Goal: Check status: Check status

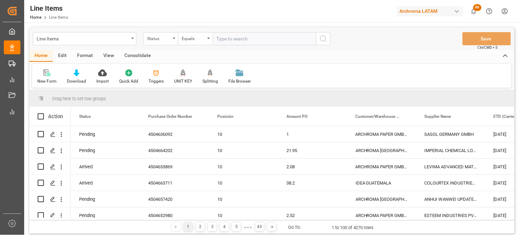
click at [132, 40] on div "Line Items" at bounding box center [85, 38] width 104 height 13
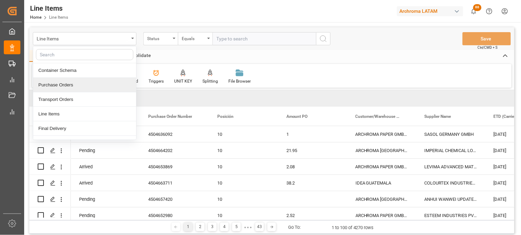
click at [115, 84] on div "Purchase Orders" at bounding box center [84, 85] width 103 height 15
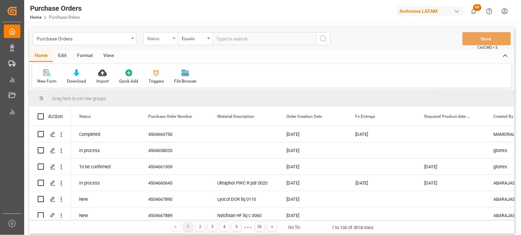
click at [174, 38] on icon "open menu" at bounding box center [174, 38] width 3 height 1
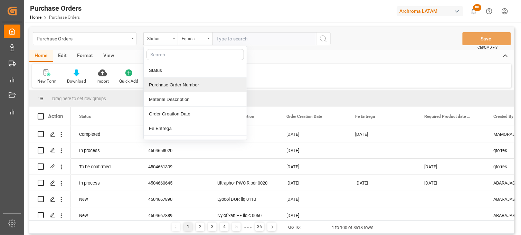
click at [171, 84] on div "Purchase Order Number" at bounding box center [195, 85] width 103 height 15
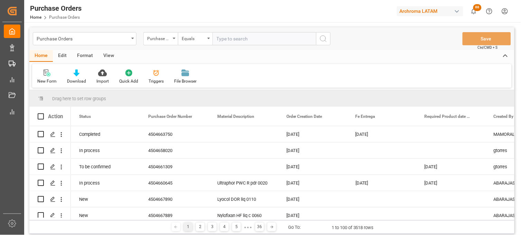
click at [226, 29] on div "Purchase Orders Purchase Order Number Equals Save Ctrl/CMD + S" at bounding box center [272, 38] width 486 height 23
click at [223, 35] on input "text" at bounding box center [265, 38] width 104 height 13
paste input "4504659398"
type input "4504659398"
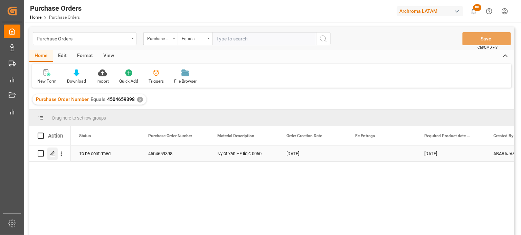
click at [53, 157] on div "Press SPACE to select this row." at bounding box center [52, 154] width 10 height 13
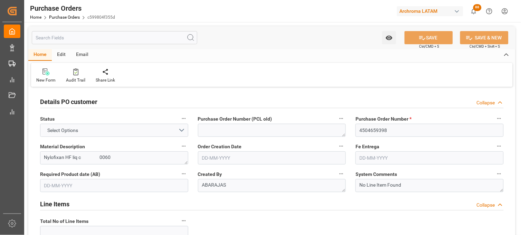
type input "1"
type input "[DATE]"
type input "12-11-2025"
click at [392, 41] on icon "open menu" at bounding box center [389, 37] width 7 height 7
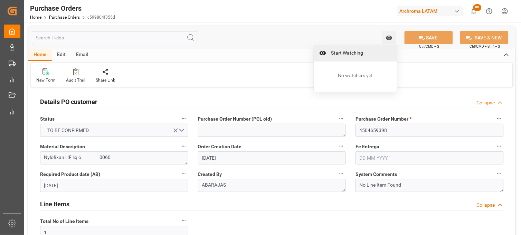
click at [377, 51] on span "Start Watching" at bounding box center [360, 52] width 63 height 7
